Goal: Transaction & Acquisition: Download file/media

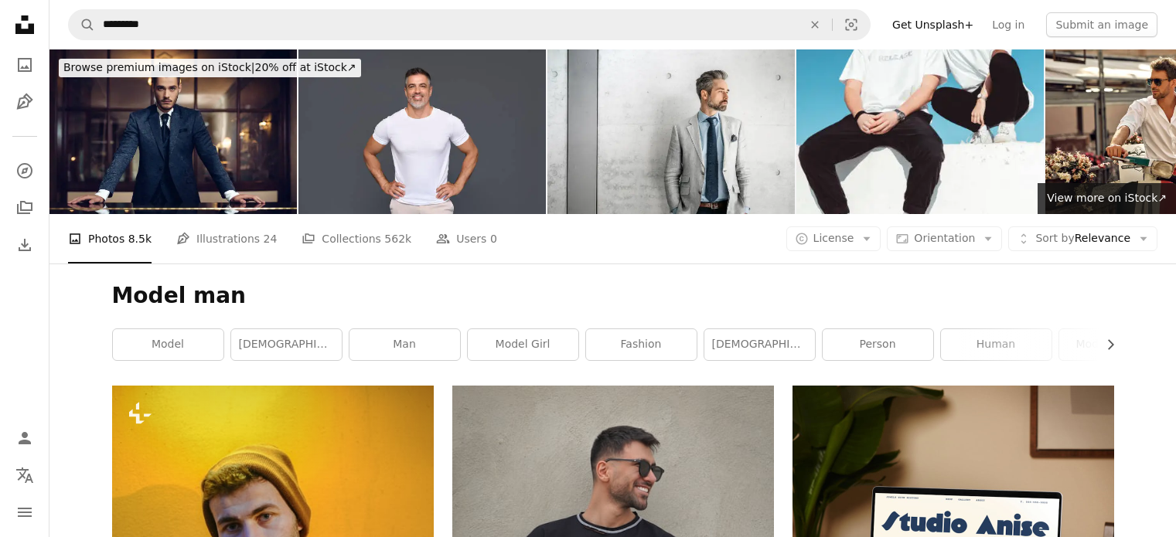
scroll to position [13527, 0]
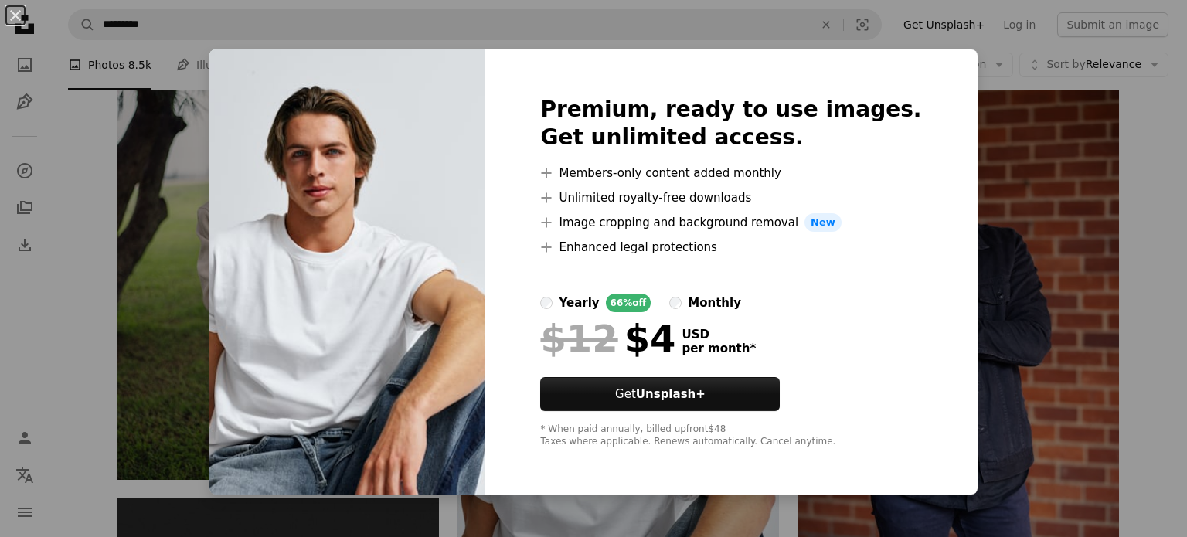
click at [968, 290] on div "An X shape Premium, ready to use images. Get unlimited access. A plus sign Memb…" at bounding box center [593, 268] width 1187 height 537
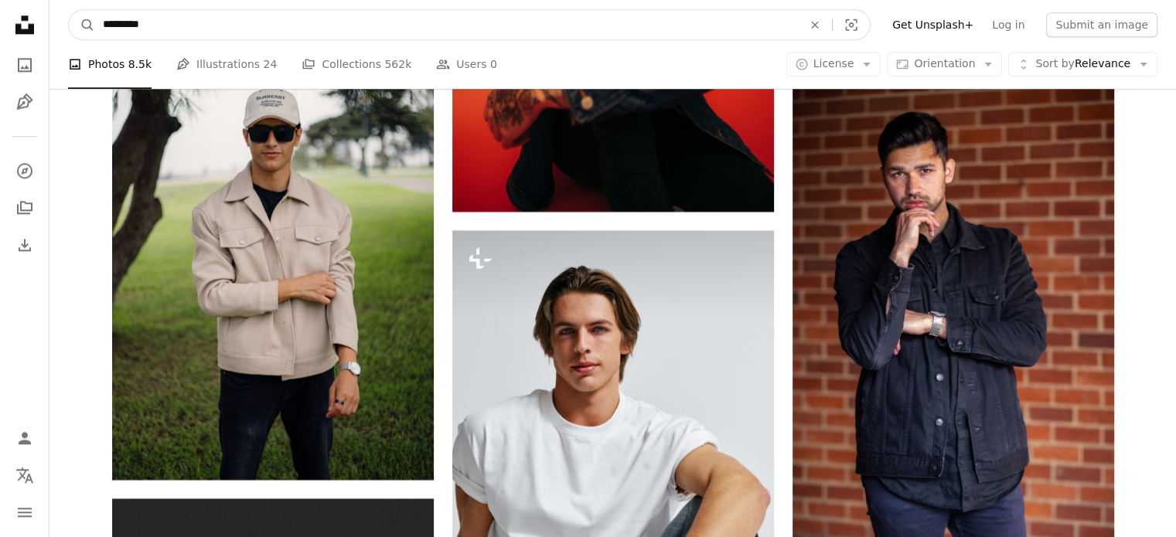
click at [414, 33] on input "*********" at bounding box center [446, 24] width 703 height 29
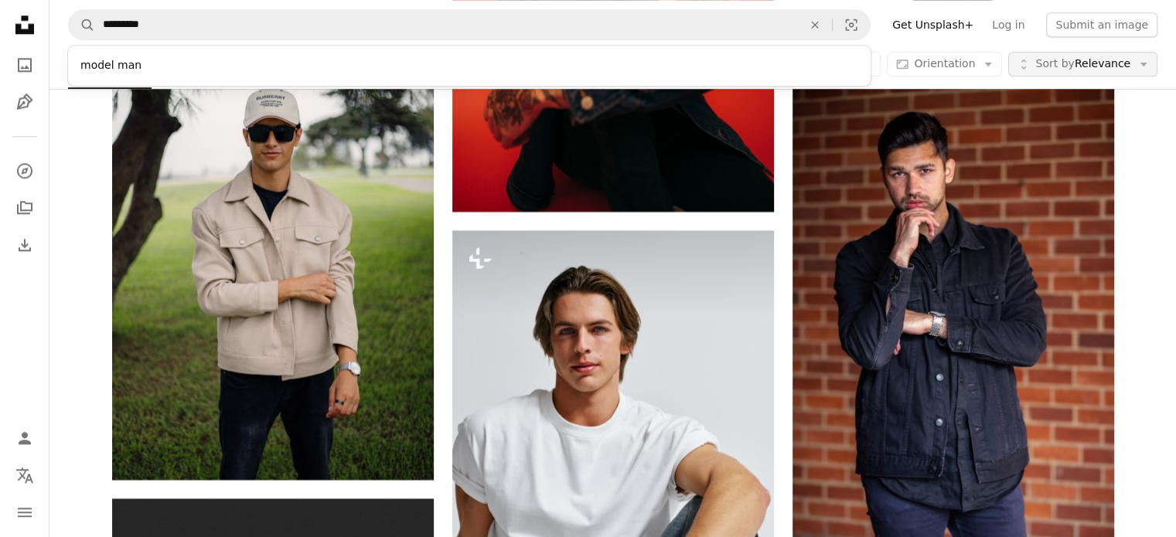
click at [1072, 66] on span "Sort by" at bounding box center [1054, 64] width 39 height 12
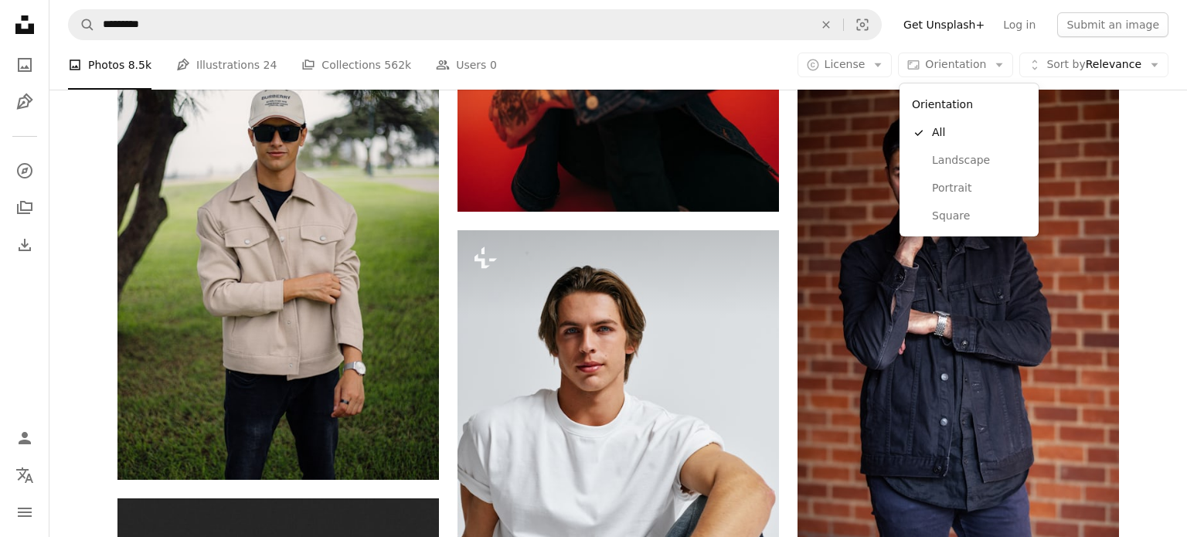
click at [988, 69] on button "Aspect ratio Orientation Arrow down" at bounding box center [955, 65] width 115 height 25
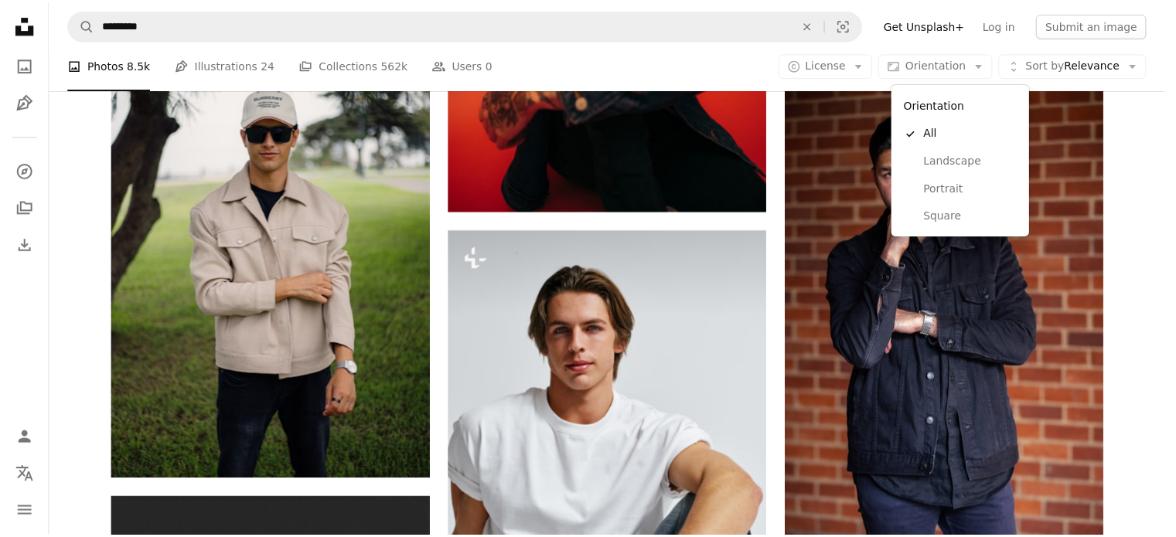
scroll to position [13527, 0]
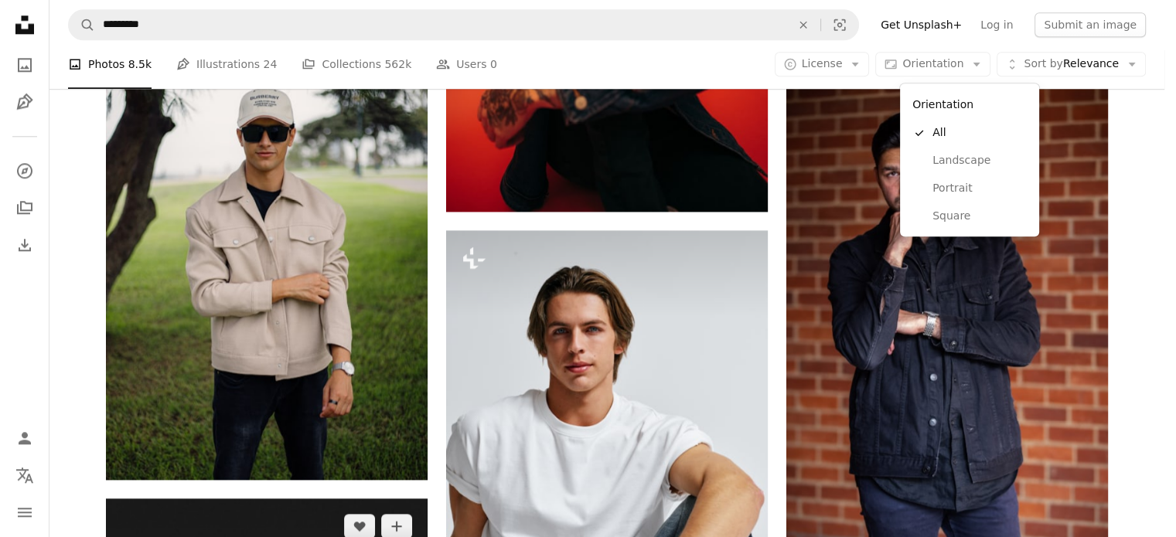
click at [346, 281] on body "Unsplash logo Unsplash Home A photo Pen Tool A compass A stack of folders Downl…" at bounding box center [582, 268] width 1164 height 537
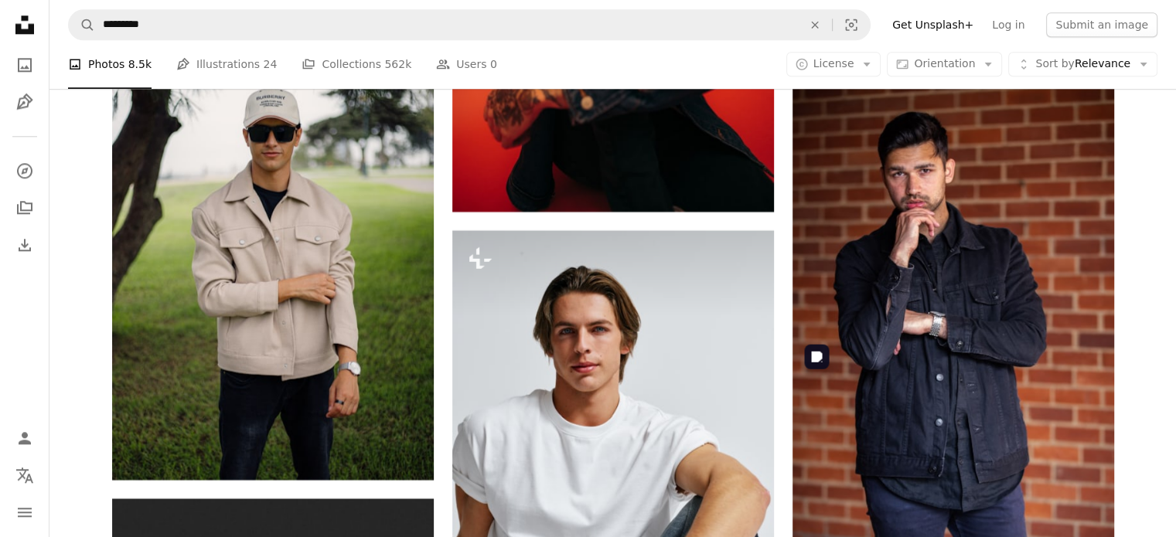
scroll to position [52873, 0]
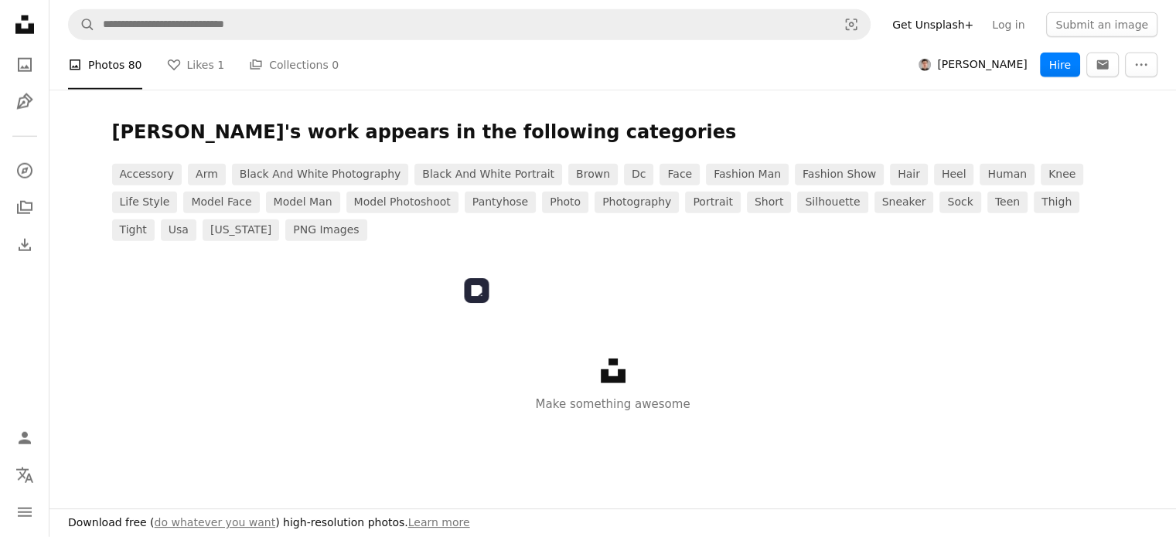
scroll to position [1546, 0]
click at [254, 62] on link "A stack of folders Collections 0" at bounding box center [294, 64] width 90 height 49
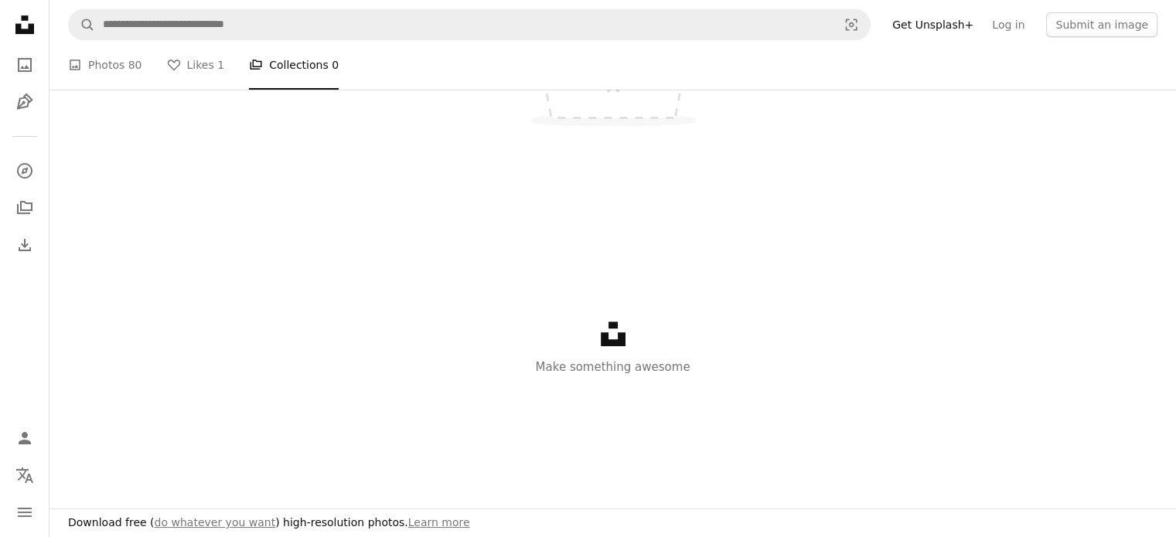
scroll to position [464, 0]
click at [130, 60] on span "80" at bounding box center [135, 64] width 14 height 17
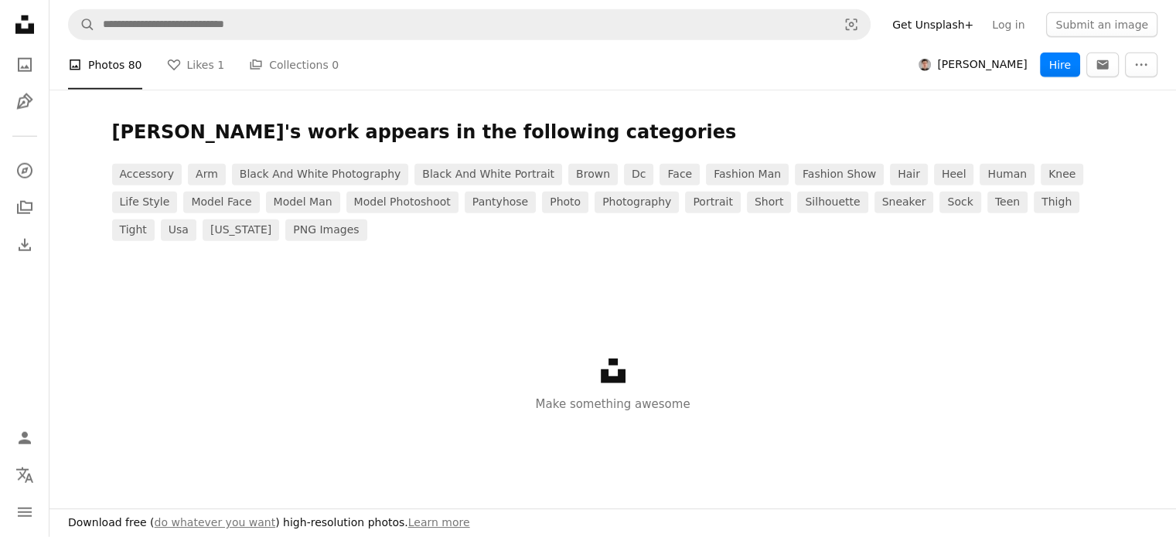
scroll to position [3942, 0]
click at [624, 65] on button "Load more" at bounding box center [613, 39] width 1002 height 49
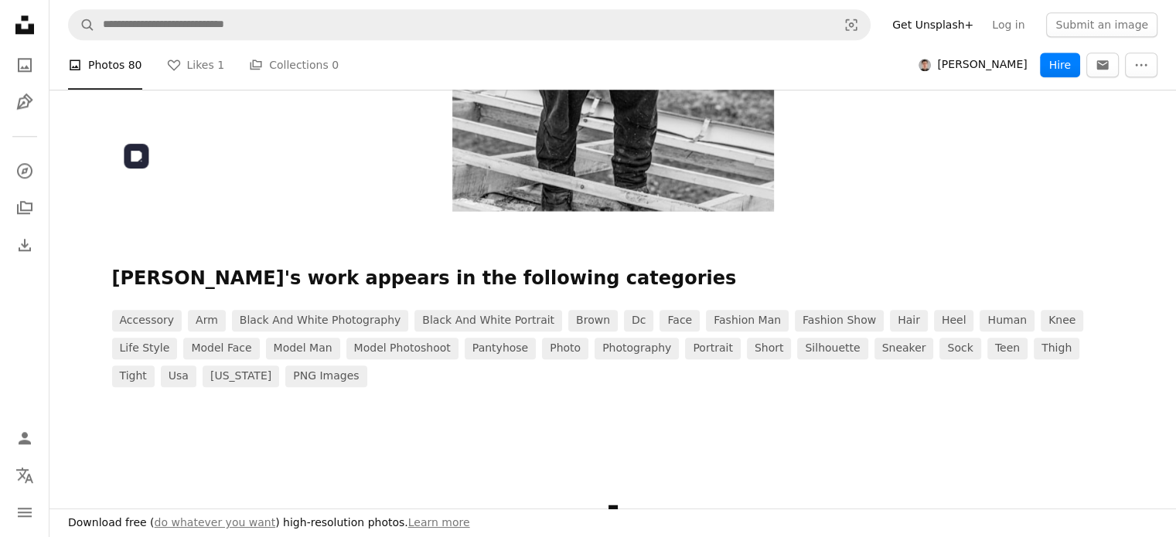
scroll to position [9267, 0]
